Goal: Transaction & Acquisition: Purchase product/service

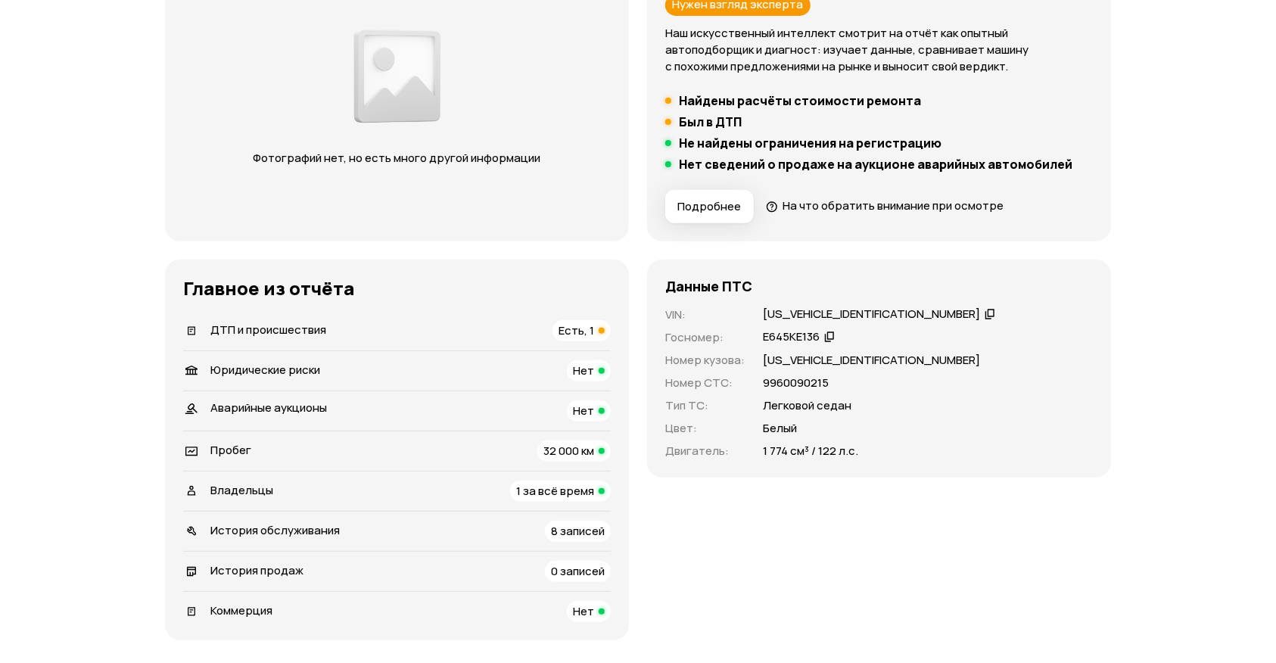
scroll to position [275, 0]
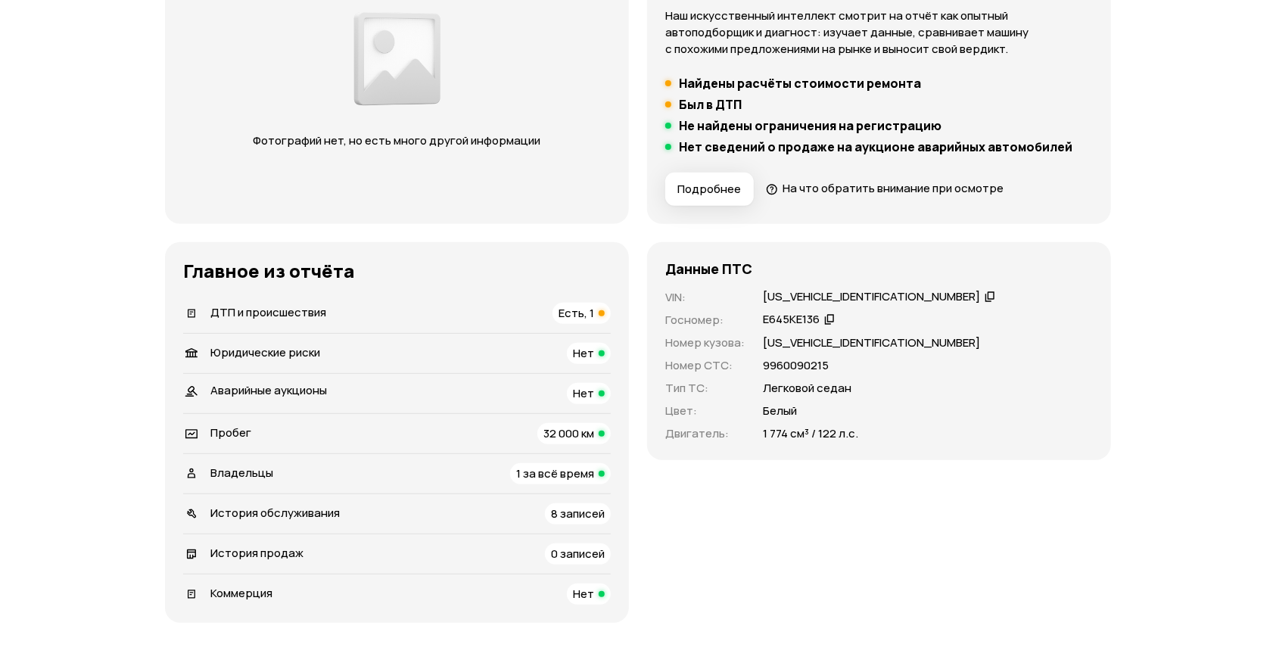
click at [579, 311] on span "Есть, 1" at bounding box center [577, 313] width 36 height 16
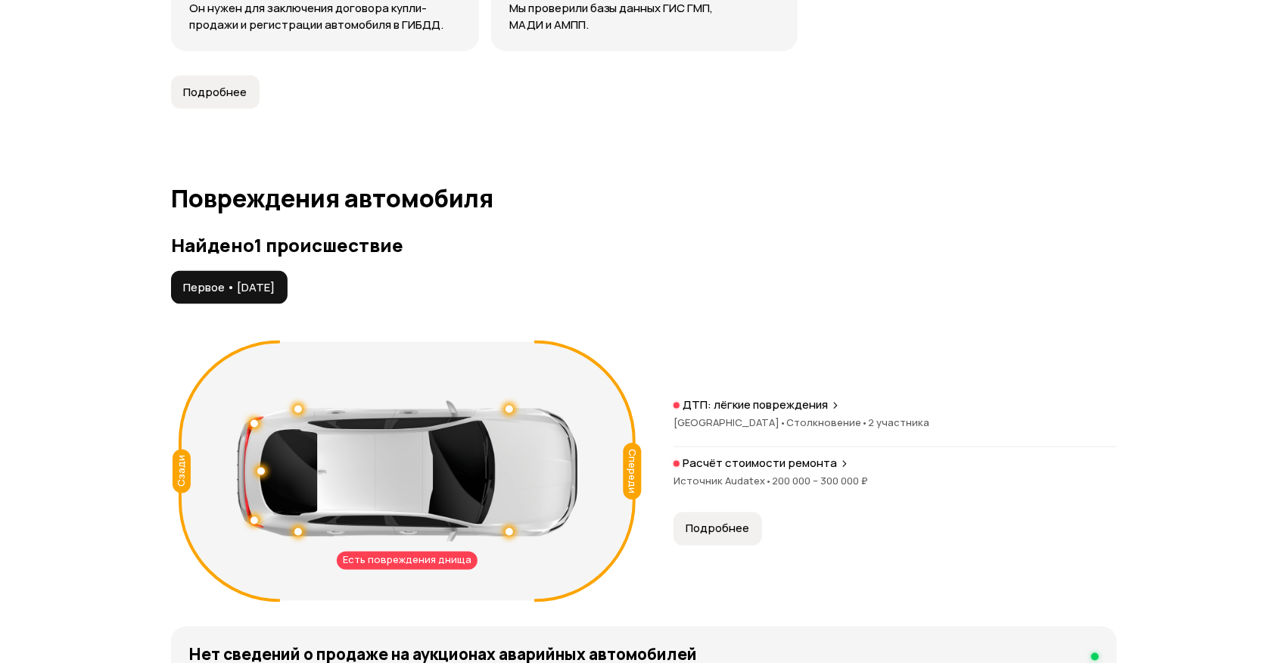
scroll to position [1567, 0]
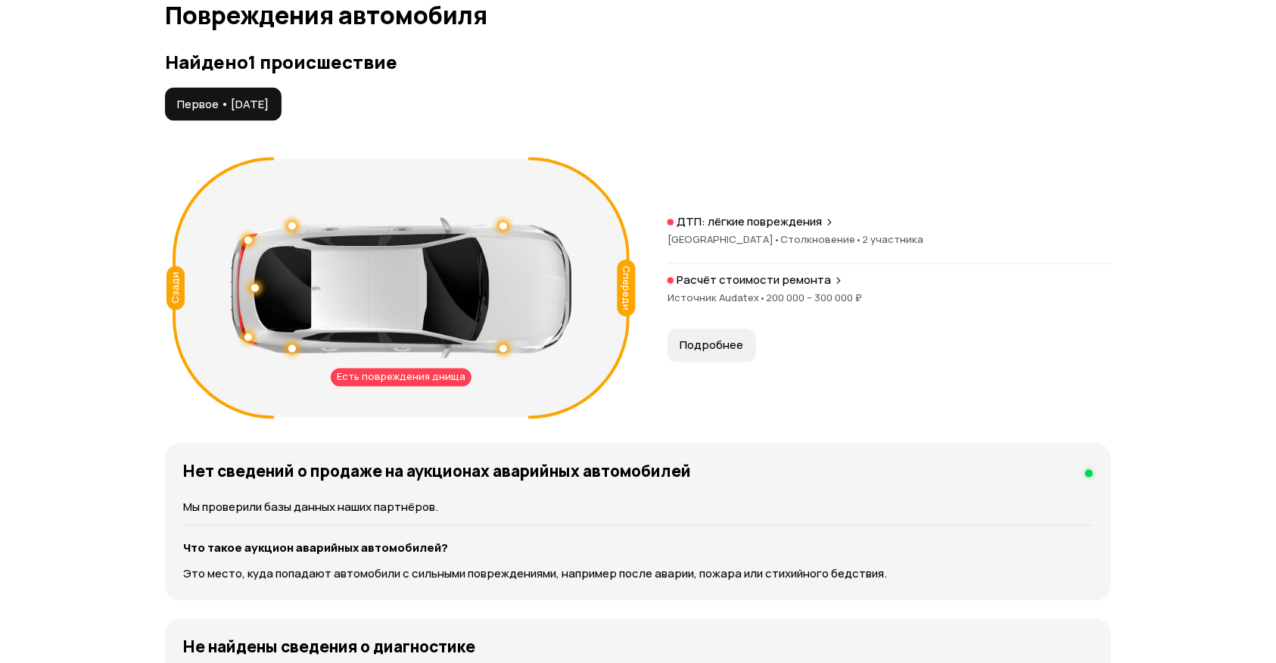
click at [712, 341] on span "Подробнее" at bounding box center [712, 345] width 64 height 15
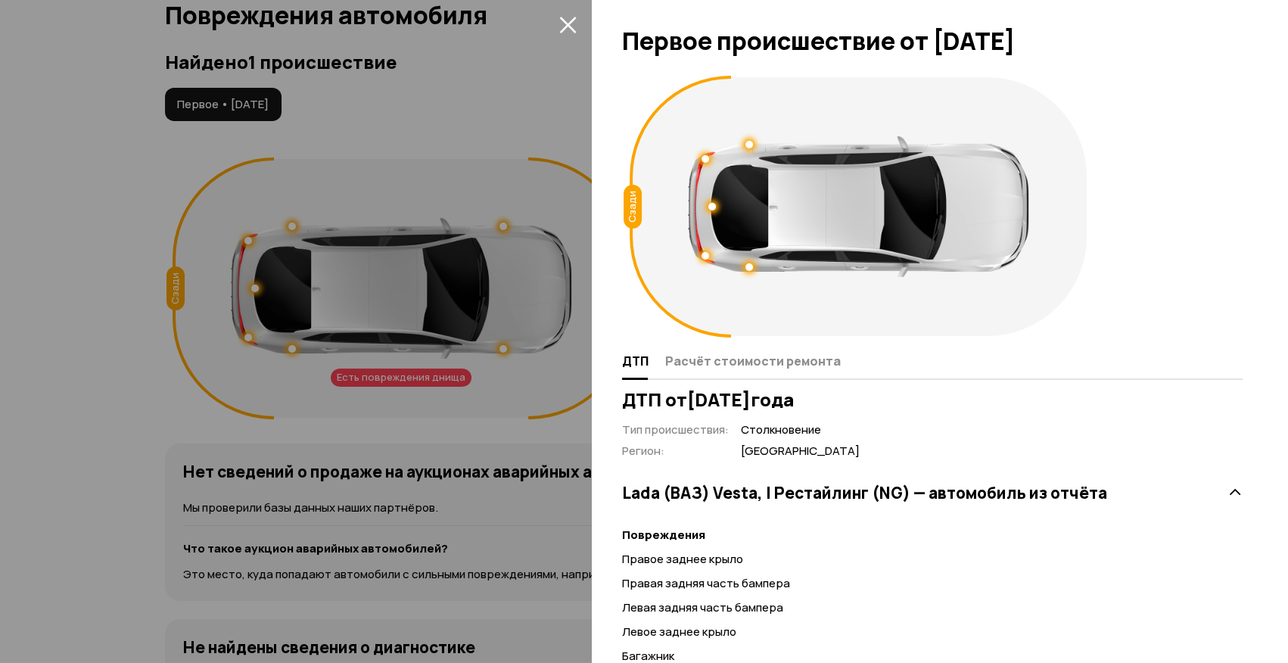
scroll to position [185, 0]
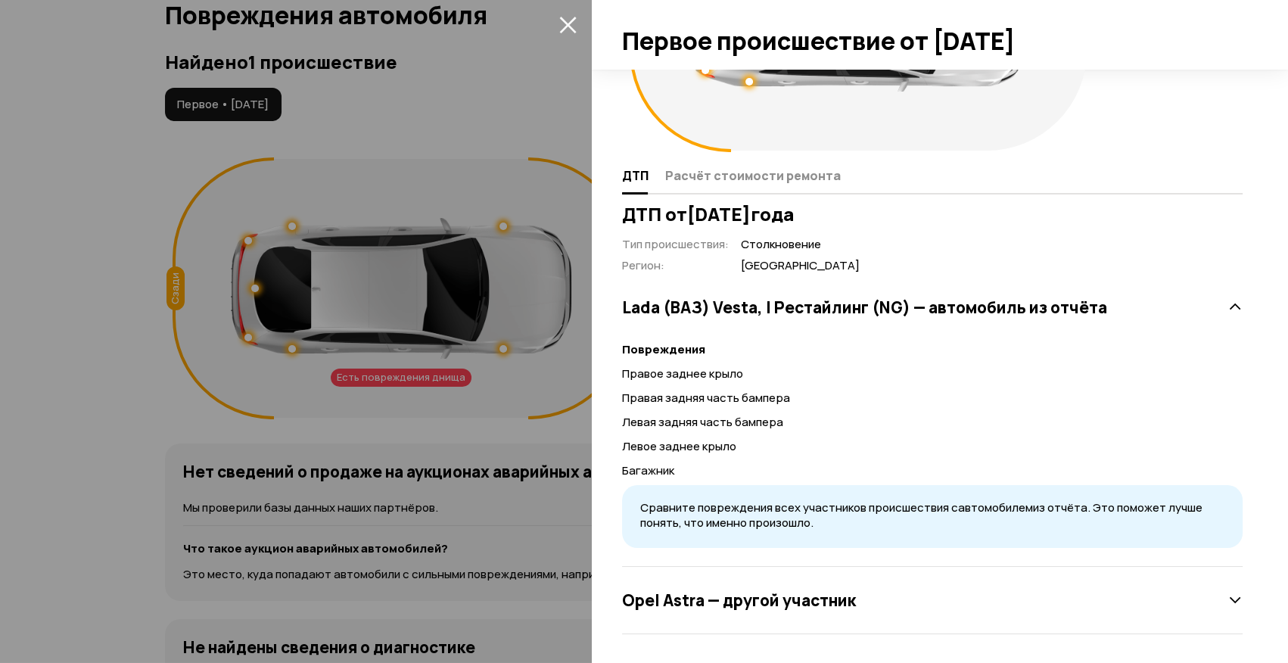
click at [1196, 599] on div "Opel Astra — другой участник" at bounding box center [932, 600] width 621 height 30
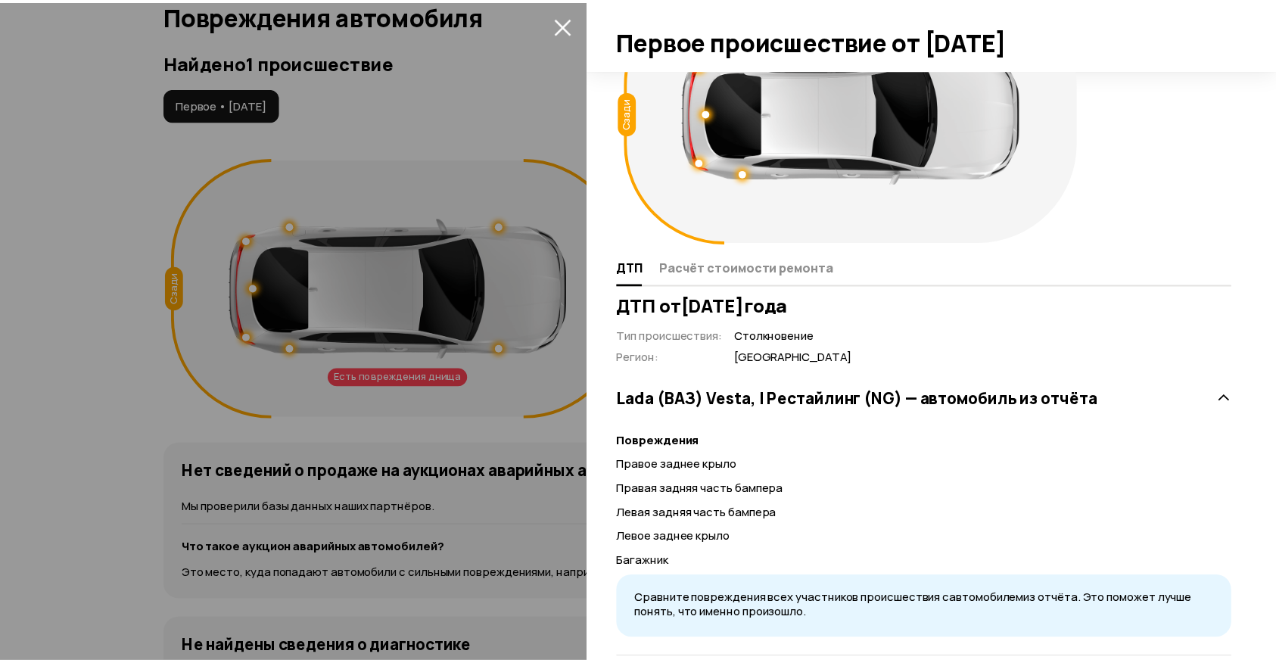
scroll to position [0, 0]
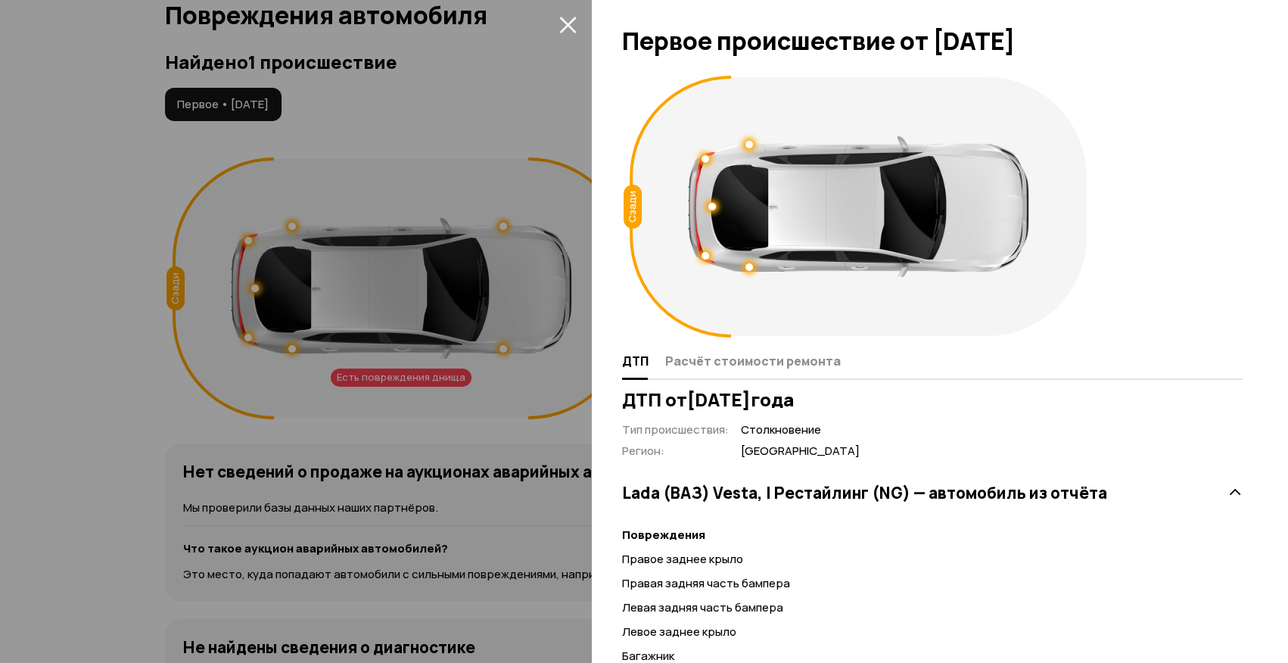
click at [347, 407] on div at bounding box center [644, 331] width 1288 height 663
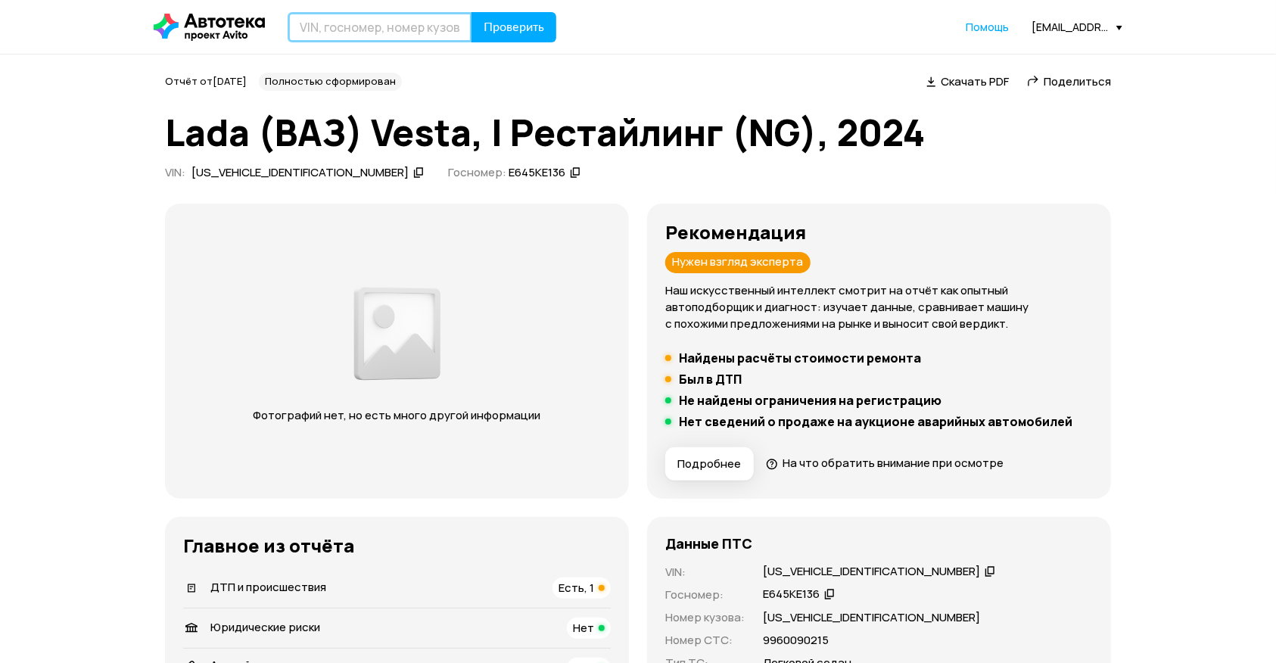
click at [357, 28] on input "text" at bounding box center [380, 27] width 185 height 30
type input "Х890АА136"
click at [472, 12] on button "Проверить" at bounding box center [514, 27] width 85 height 30
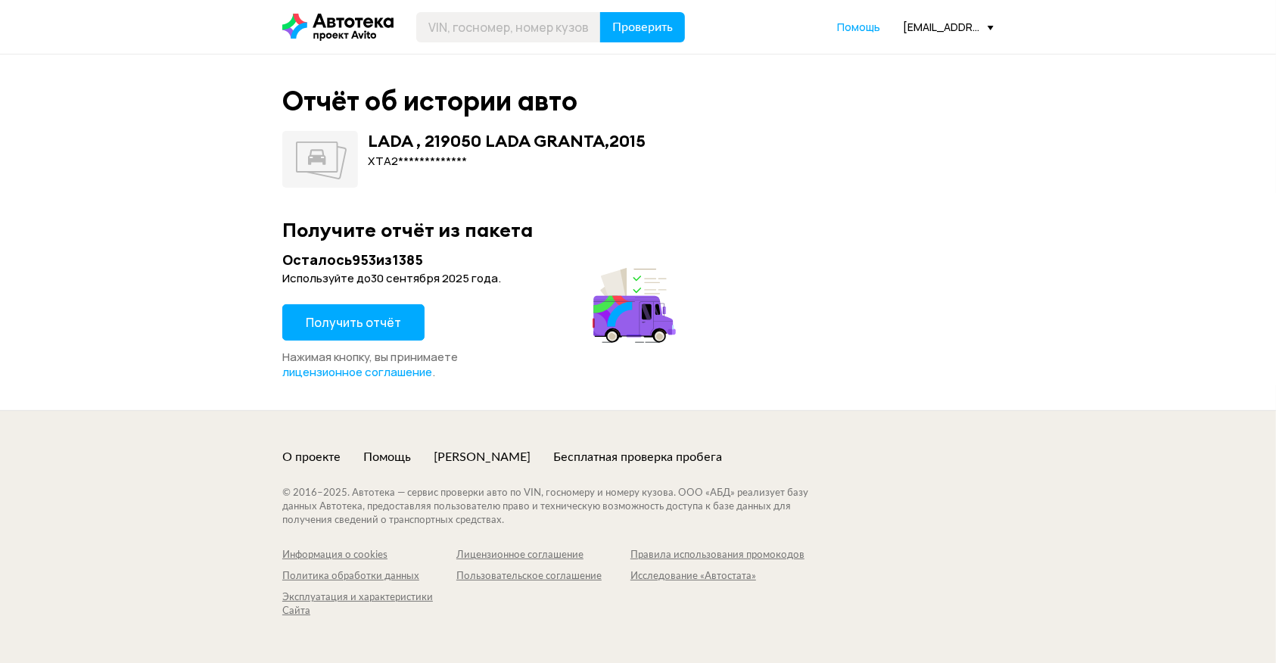
click at [325, 328] on span "Получить отчёт" at bounding box center [353, 322] width 95 height 17
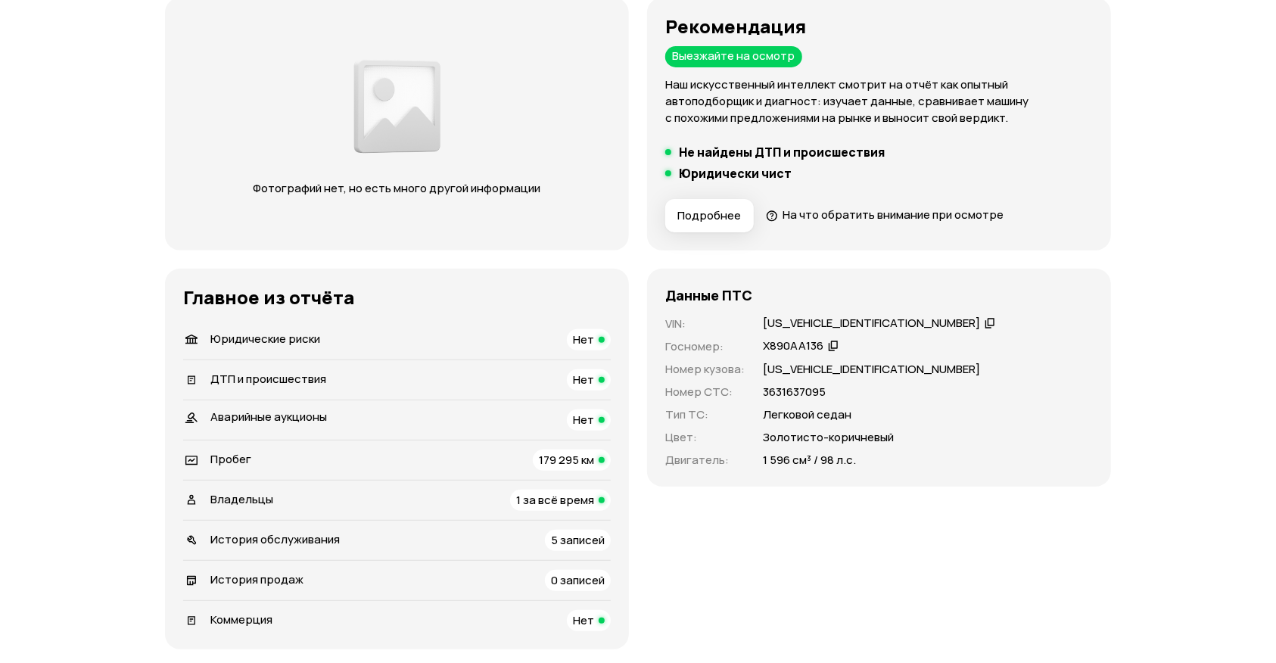
scroll to position [344, 0]
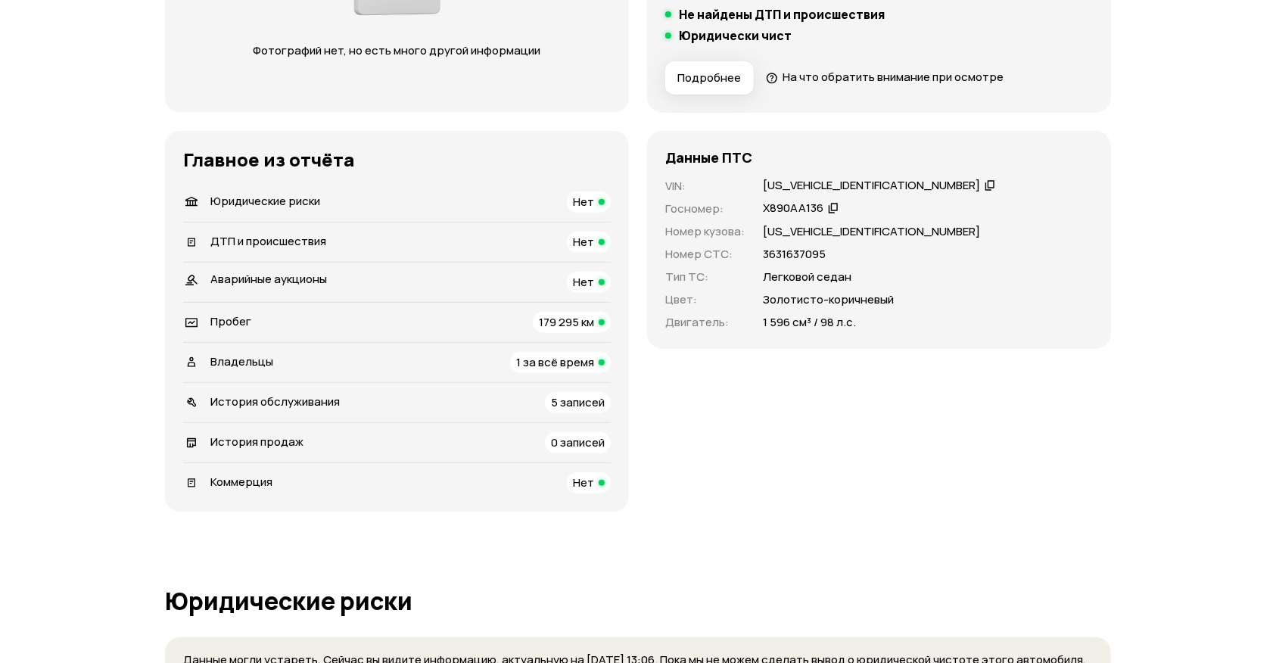
click at [569, 320] on span "179 295 км" at bounding box center [566, 322] width 55 height 16
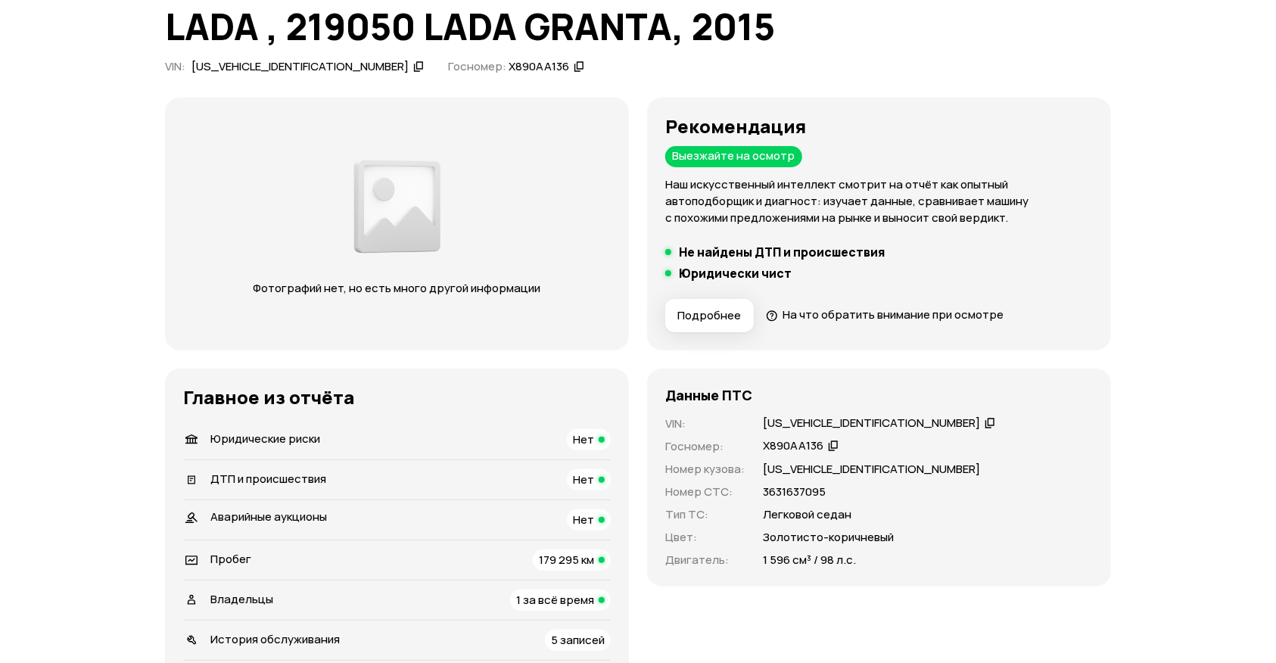
scroll to position [275, 0]
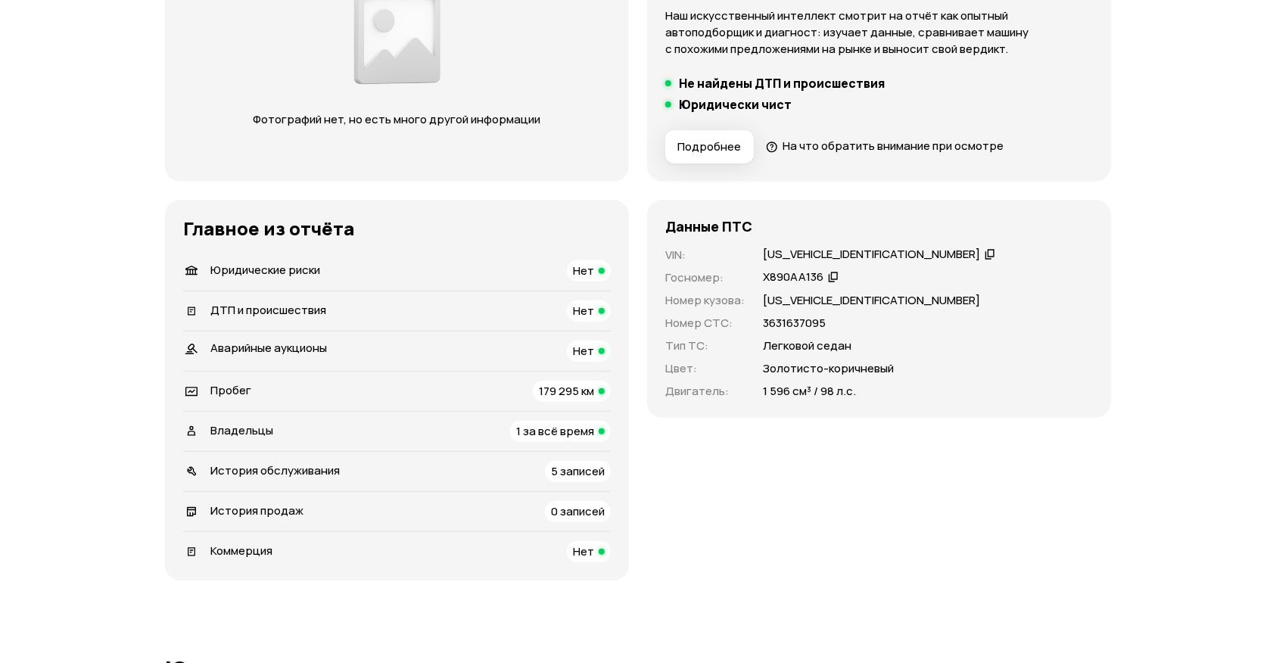
click at [799, 251] on div "[US_VEHICLE_IDENTIFICATION_NUMBER]" at bounding box center [871, 255] width 217 height 16
copy div "[US_VEHICLE_IDENTIFICATION_NUMBER]"
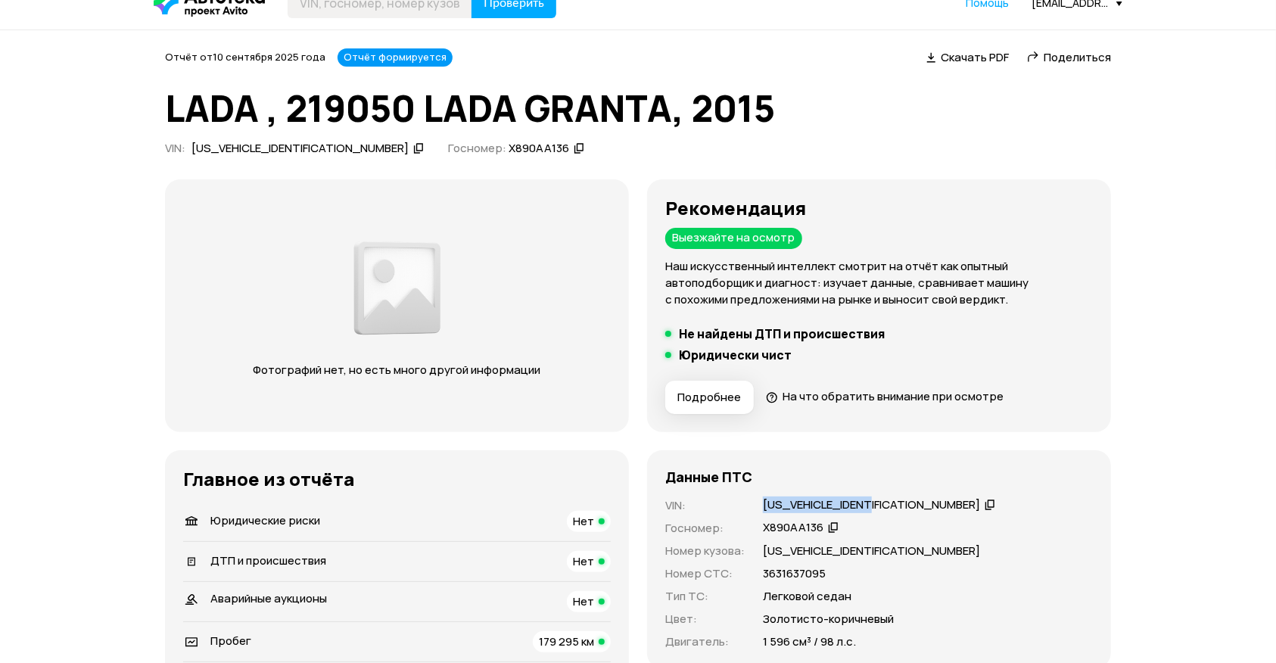
scroll to position [0, 0]
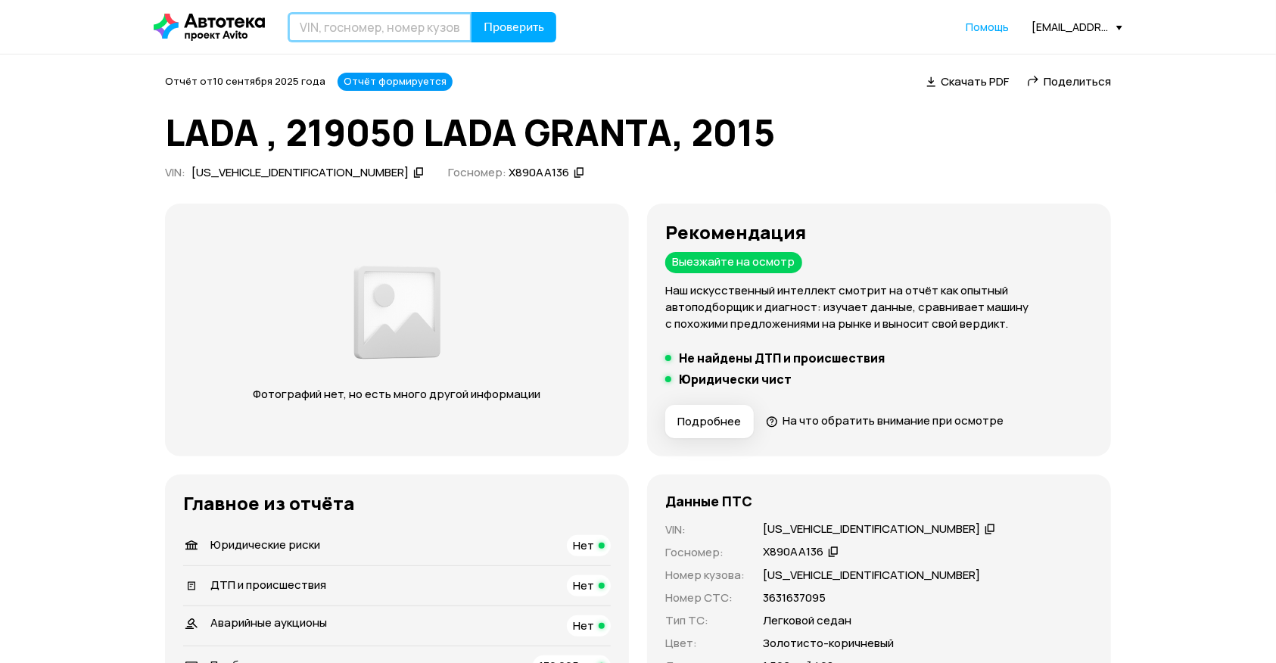
click at [451, 39] on input "text" at bounding box center [380, 27] width 185 height 30
paste input "[US_VEHICLE_IDENTIFICATION_NUMBER]"
type input "[US_VEHICLE_IDENTIFICATION_NUMBER]"
click at [543, 29] on span "Проверить" at bounding box center [514, 27] width 61 height 12
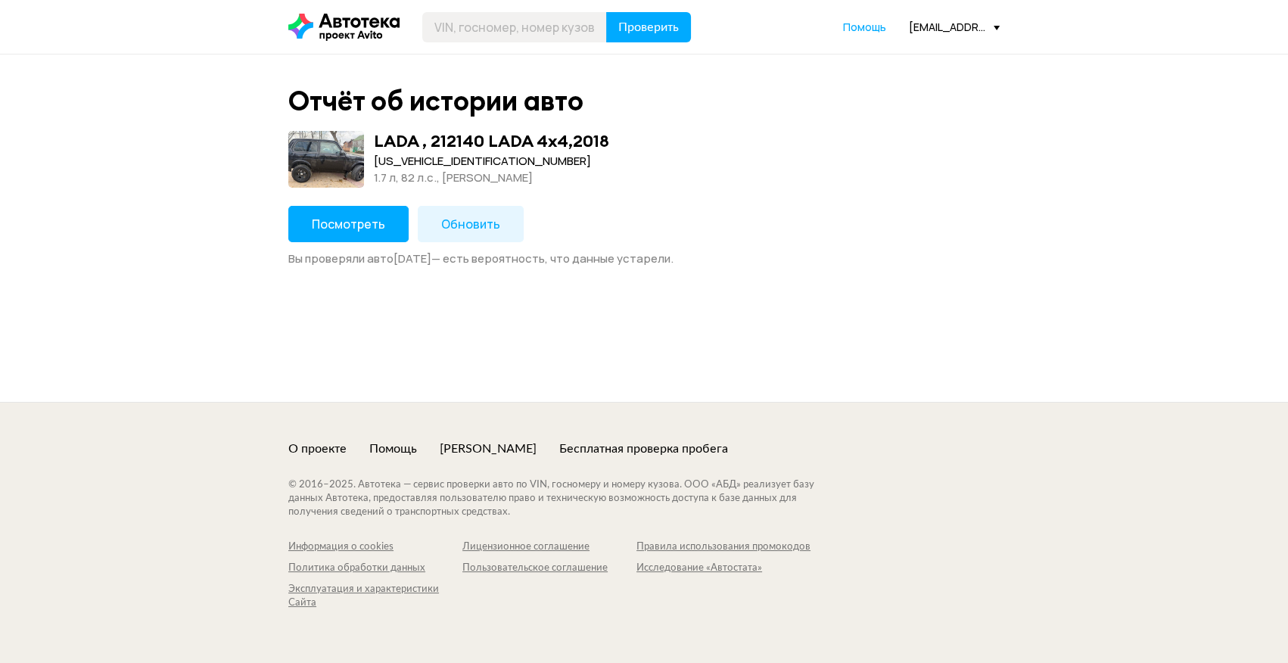
click at [440, 234] on button "Обновить" at bounding box center [471, 224] width 106 height 36
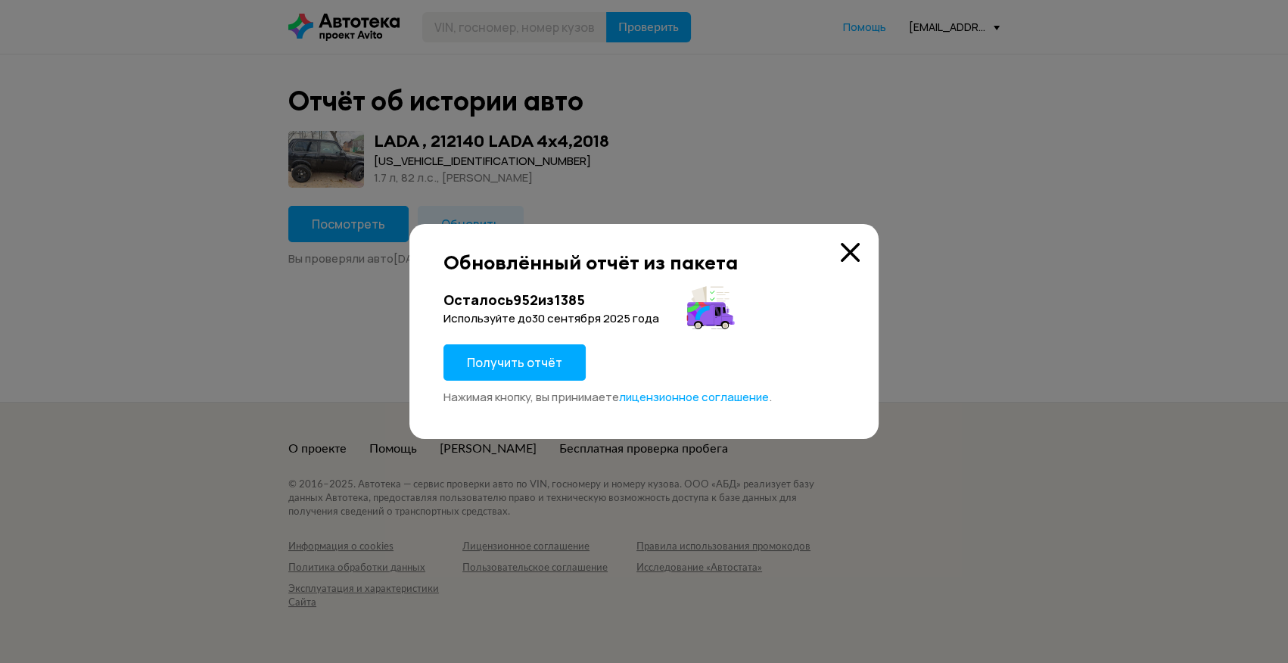
click at [496, 360] on span "Получить отчёт" at bounding box center [514, 362] width 95 height 17
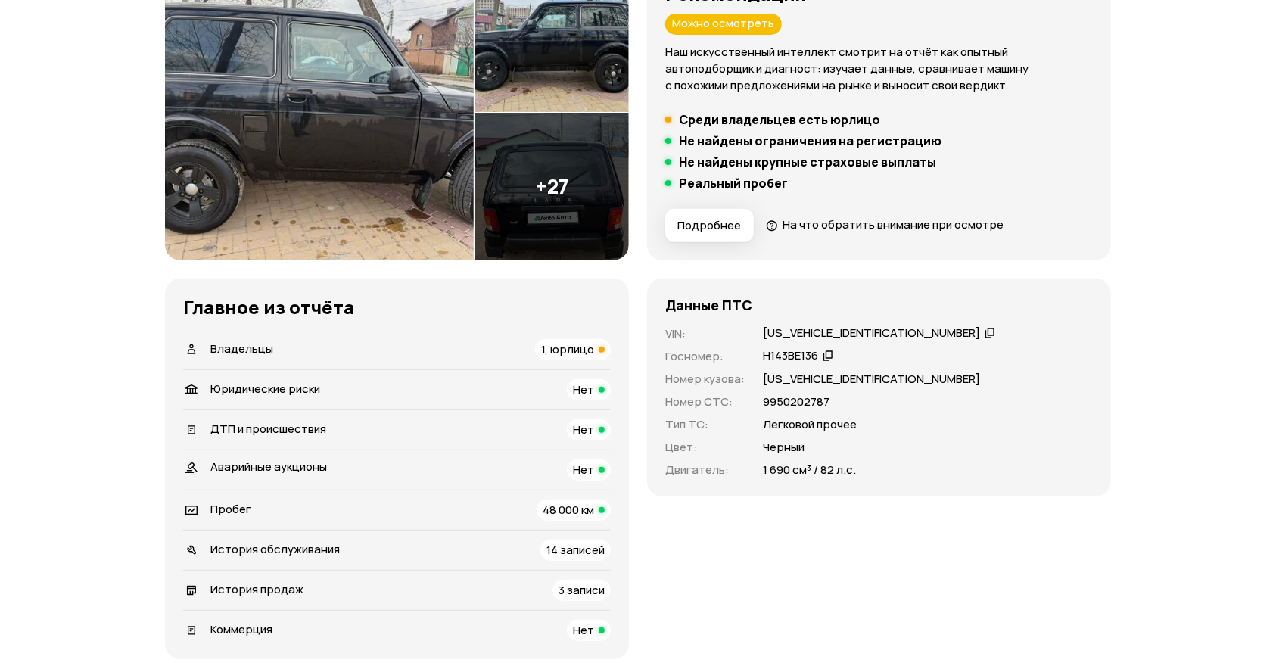
scroll to position [68, 0]
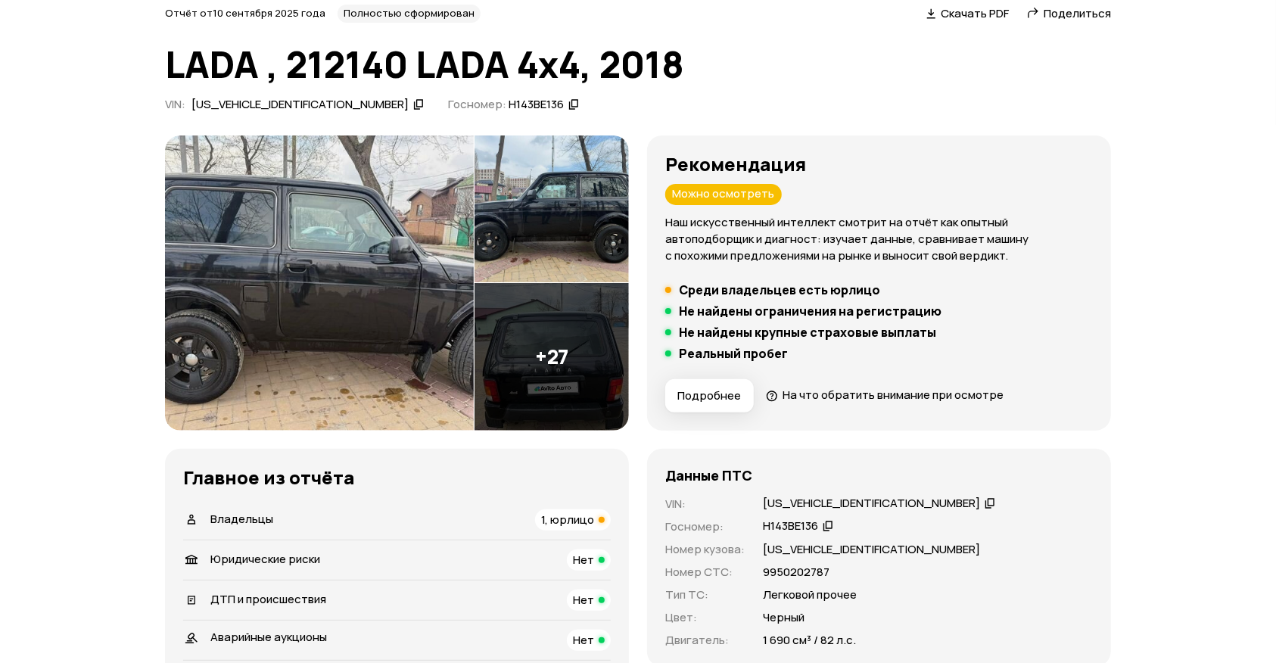
click at [303, 247] on img at bounding box center [319, 282] width 309 height 295
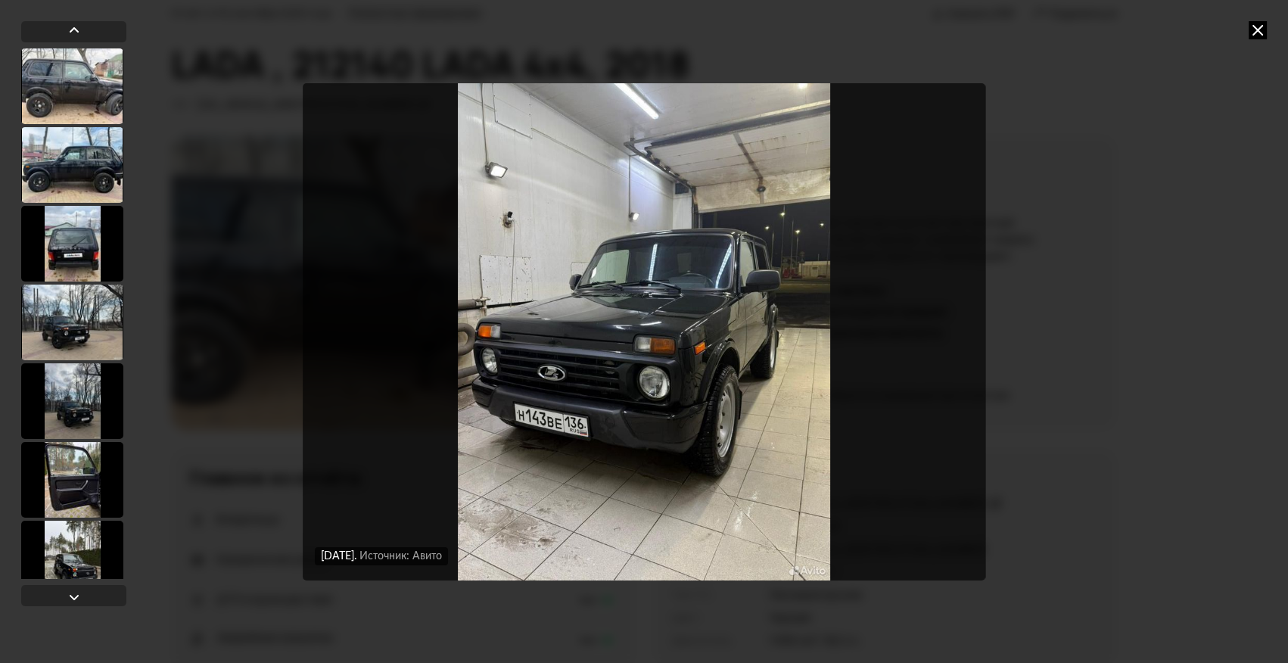
click at [1260, 28] on icon at bounding box center [1258, 30] width 18 height 18
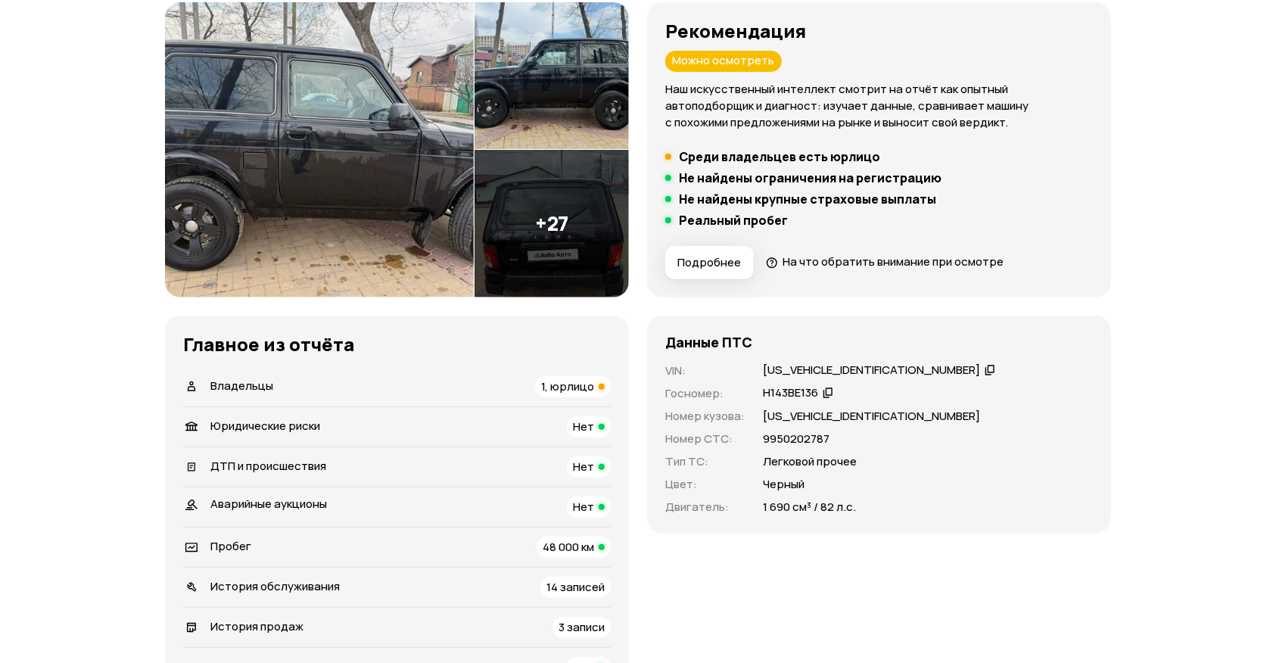
scroll to position [206, 0]
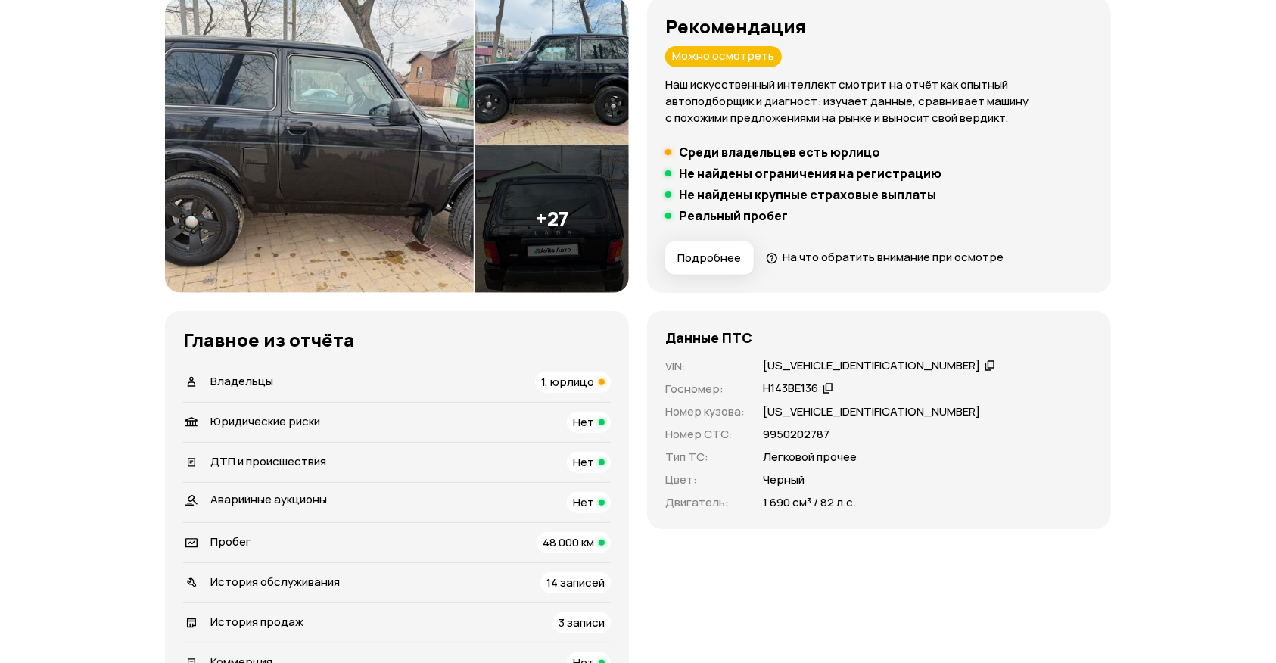
click at [804, 361] on div "[US_VEHICLE_IDENTIFICATION_NUMBER]" at bounding box center [871, 366] width 217 height 16
copy div "[US_VEHICLE_IDENTIFICATION_NUMBER]"
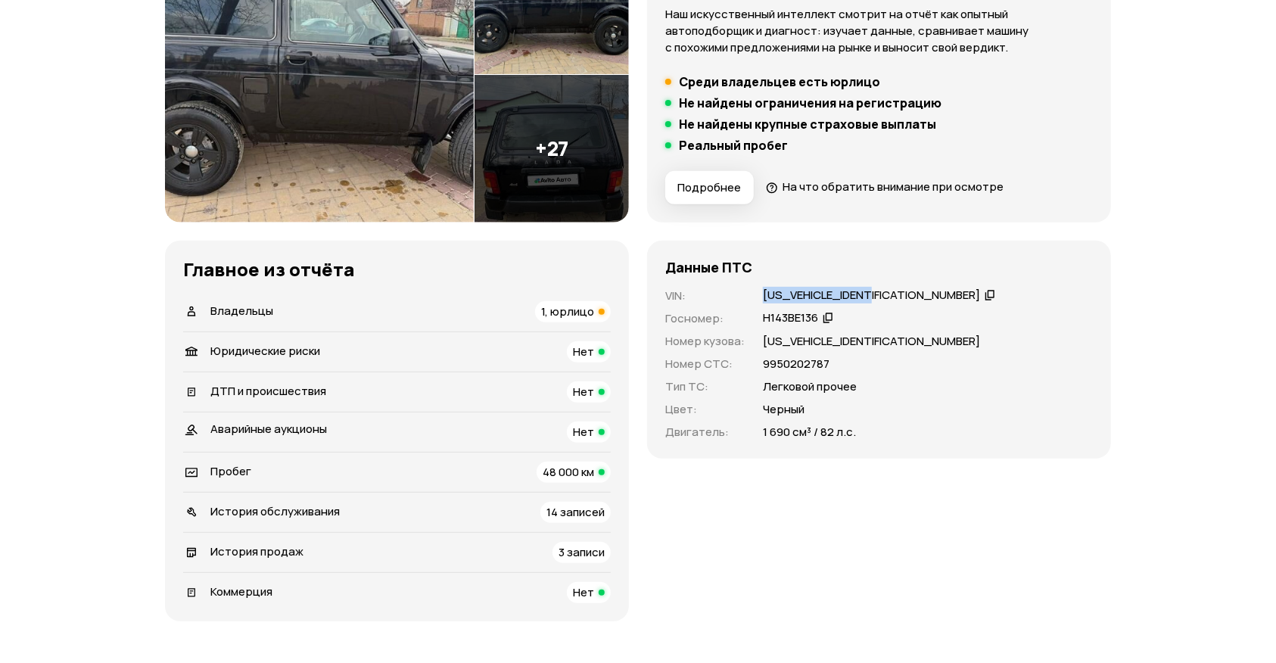
scroll to position [344, 0]
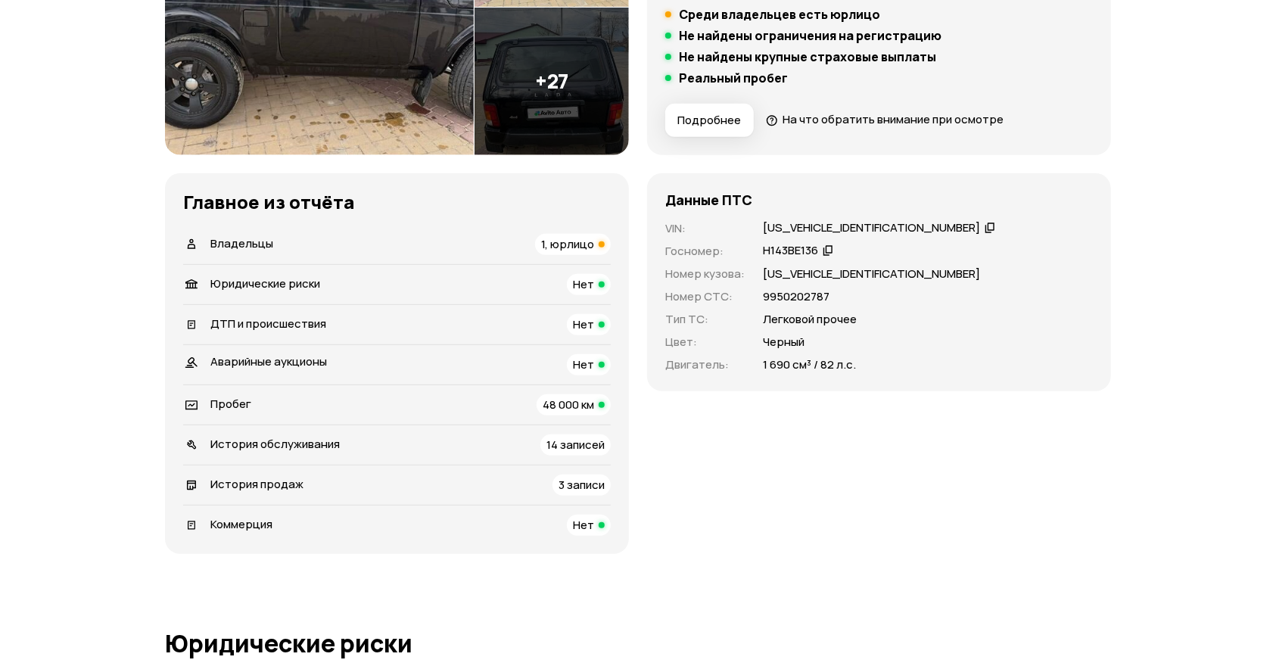
click at [280, 483] on span "История продаж" at bounding box center [256, 484] width 93 height 16
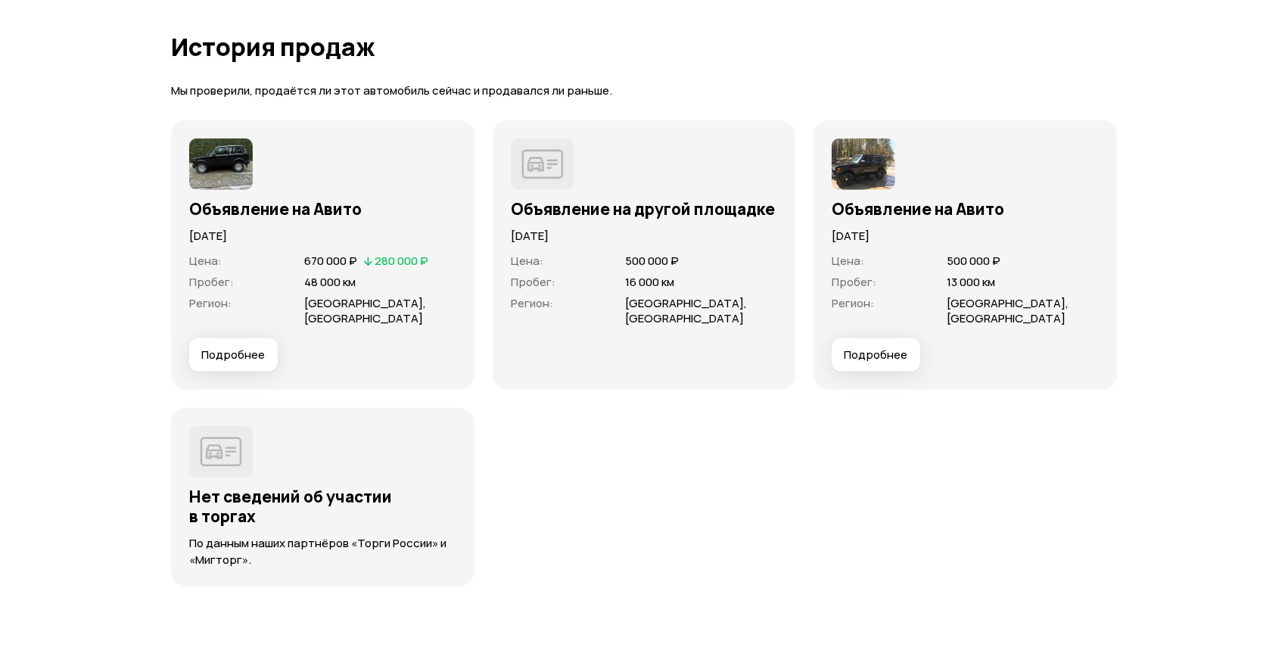
scroll to position [3957, 0]
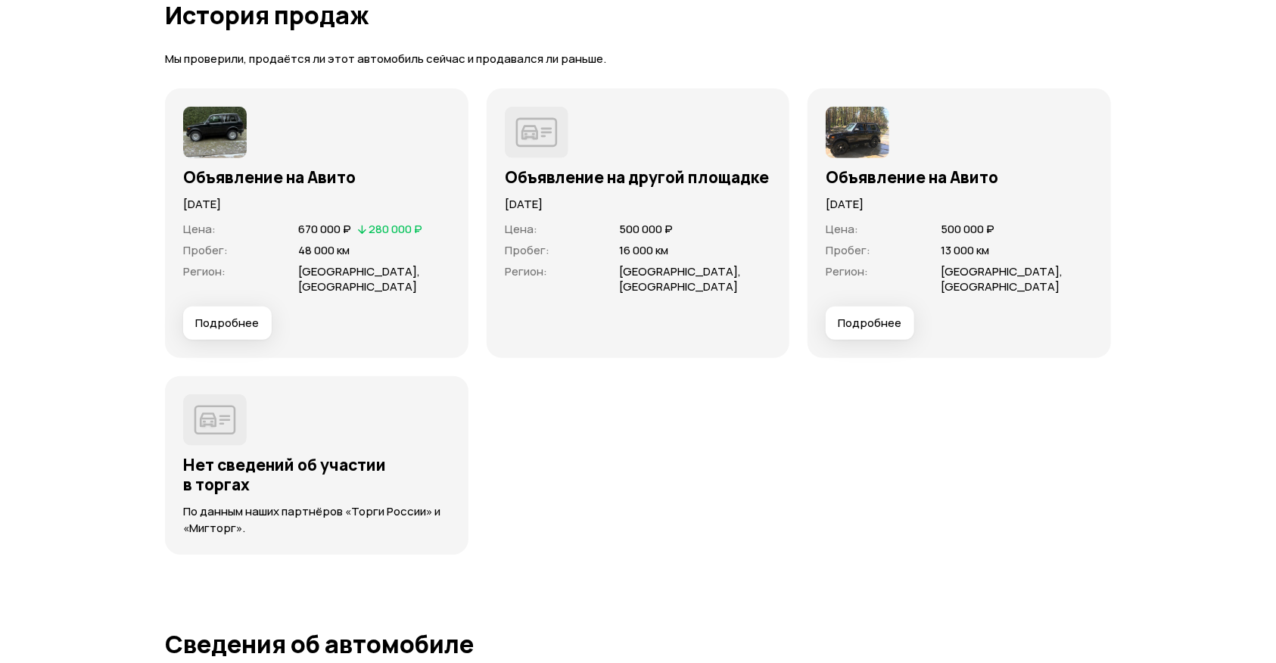
click at [235, 322] on span "Подробнее" at bounding box center [227, 323] width 64 height 15
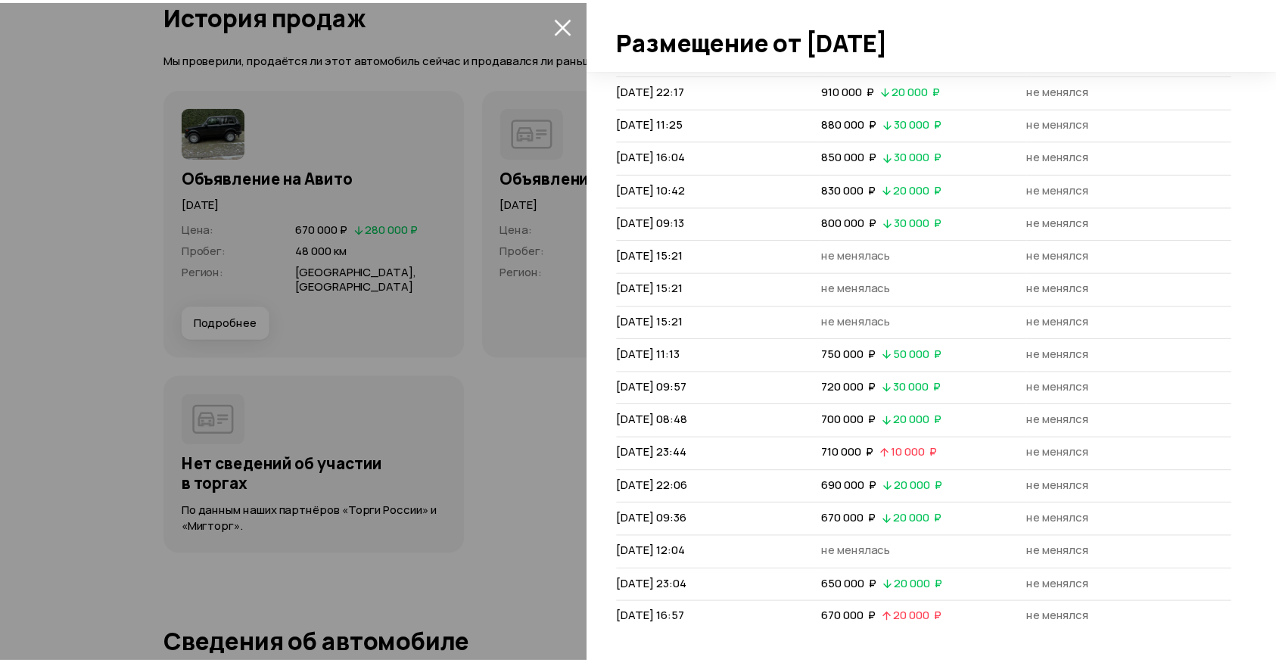
scroll to position [171, 0]
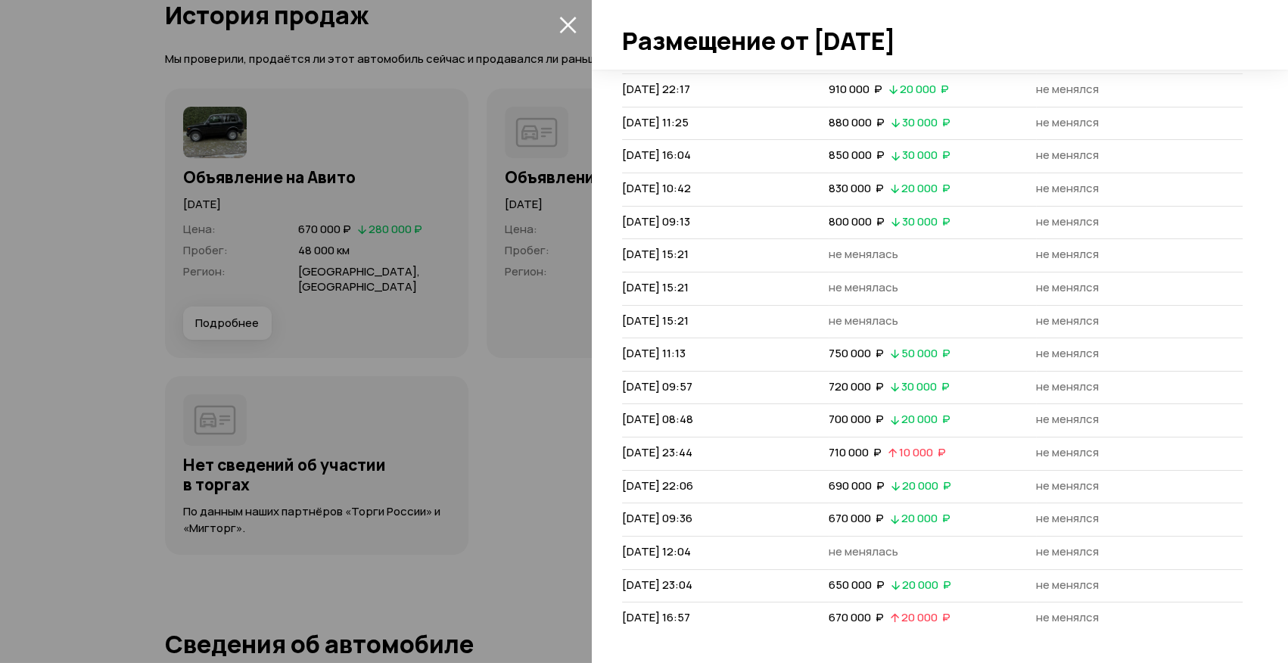
click at [529, 342] on div at bounding box center [644, 331] width 1288 height 663
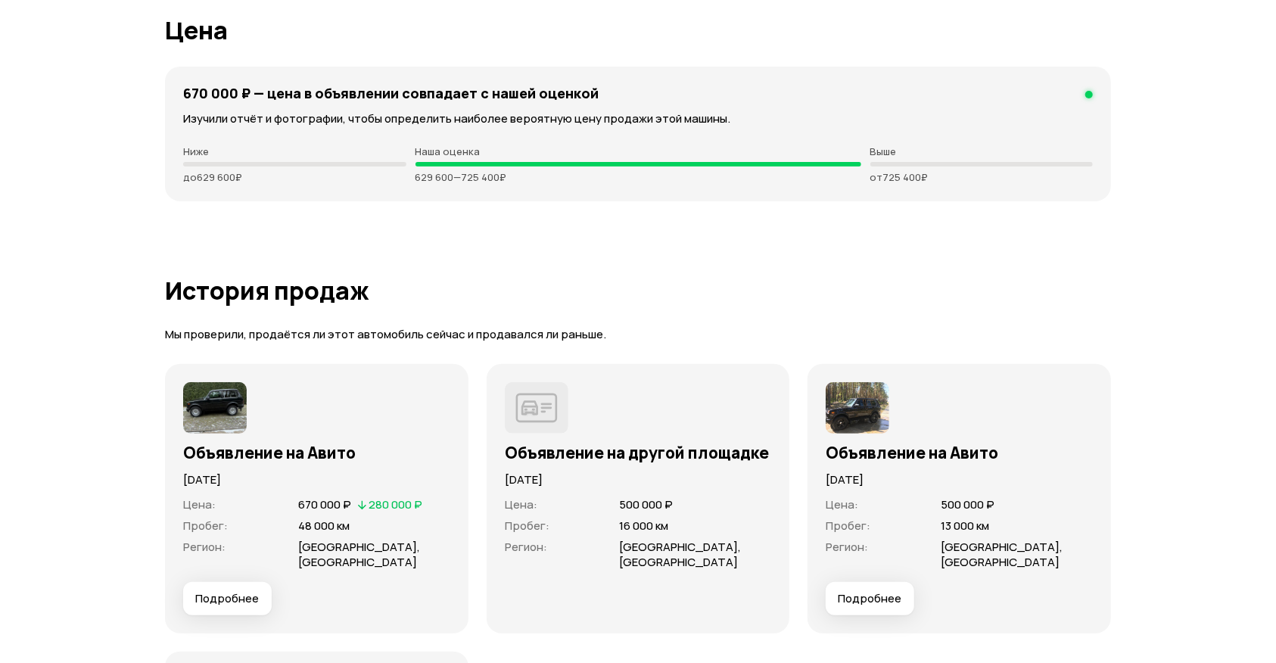
scroll to position [3819, 0]
